Goal: Book appointment/travel/reservation

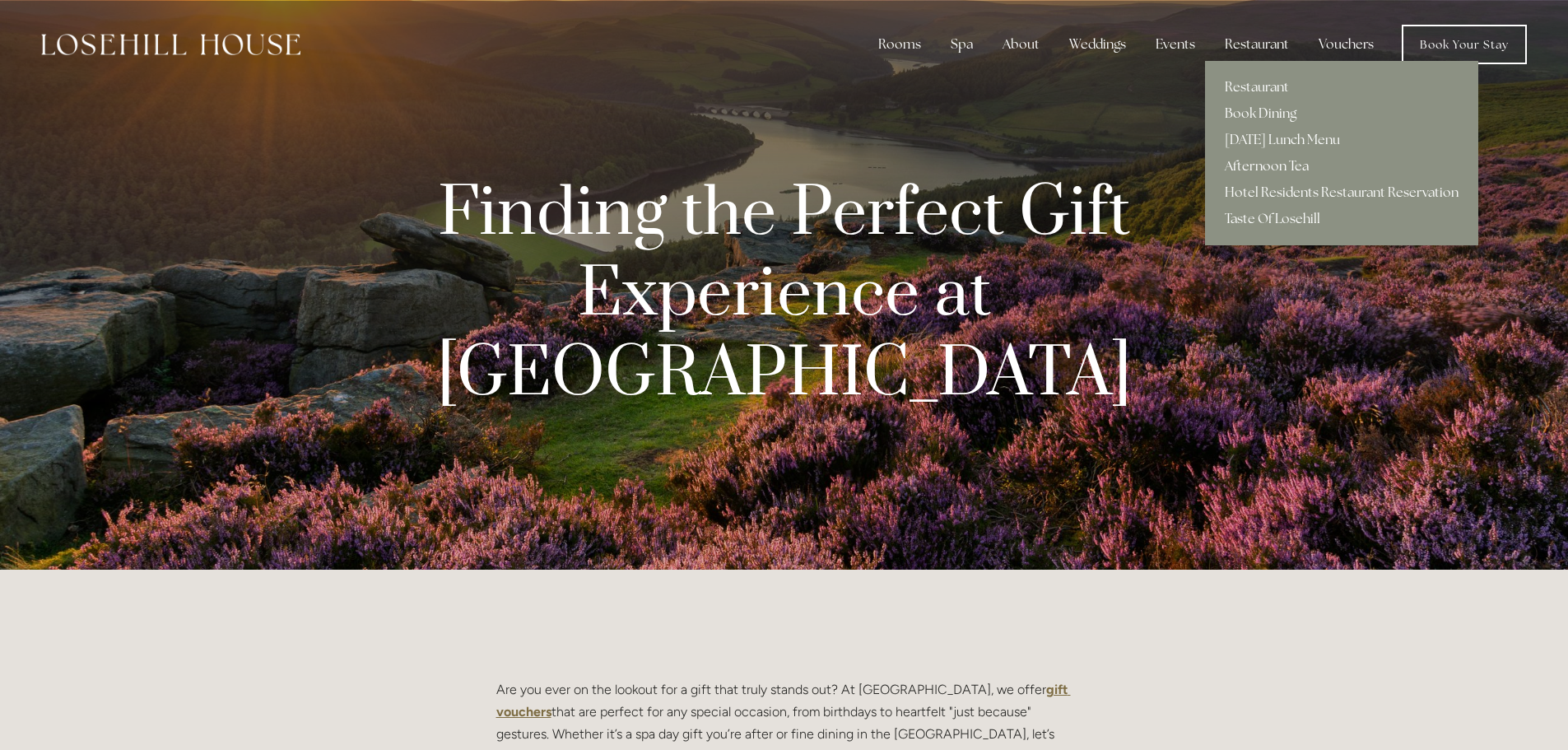
click at [1290, 161] on link "Afternoon Tea" at bounding box center [1341, 166] width 273 height 27
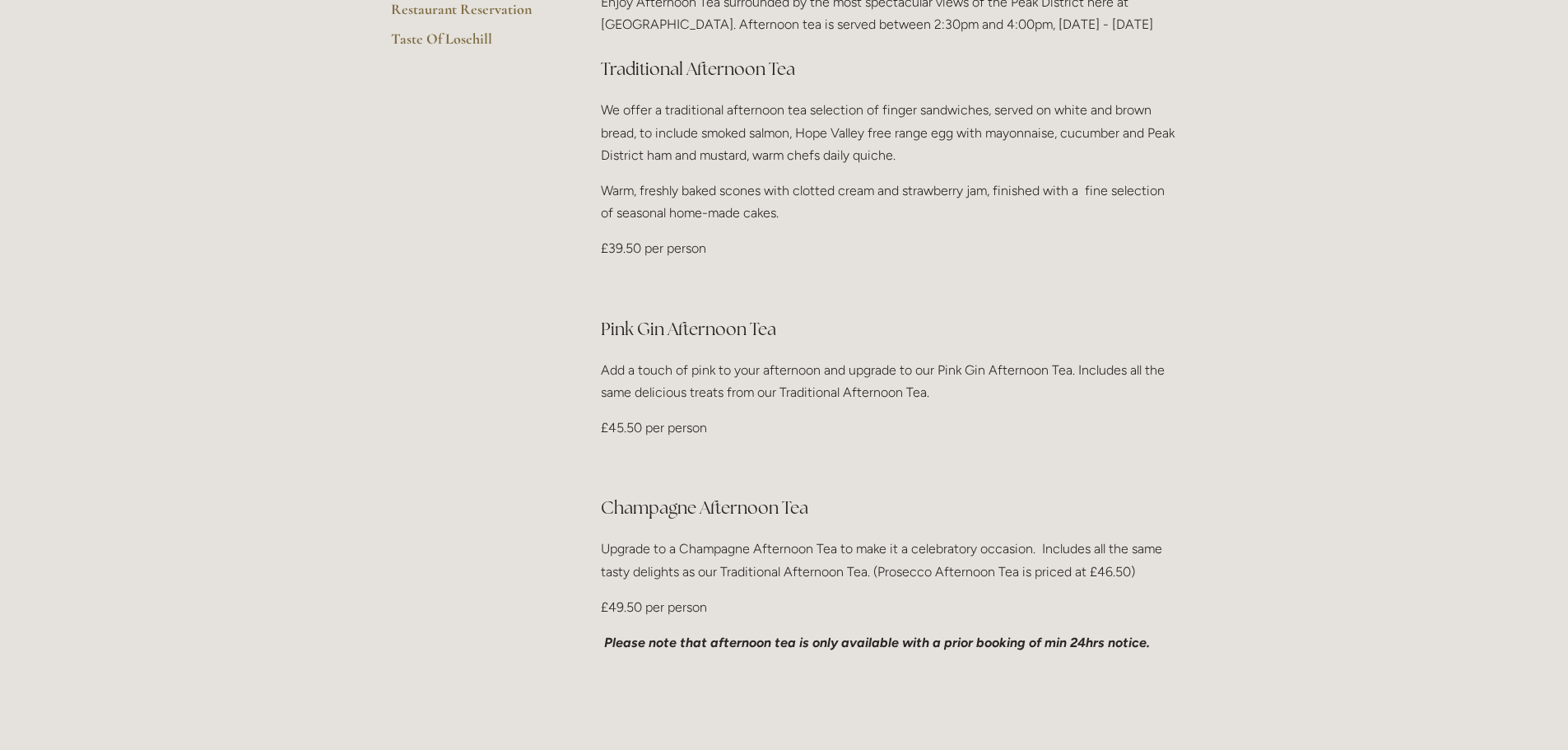
scroll to position [82, 0]
